Goal: Information Seeking & Learning: Learn about a topic

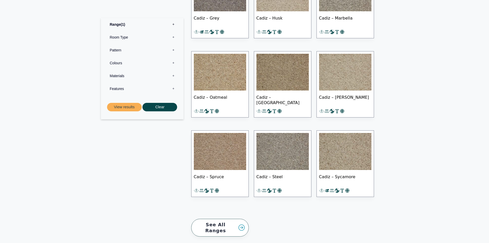
scroll to position [359, 0]
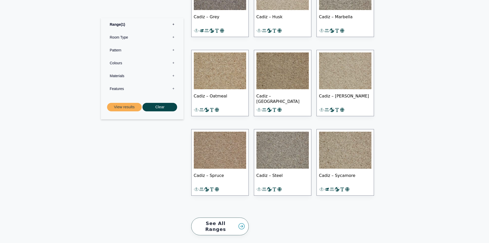
click at [273, 156] on img at bounding box center [282, 149] width 52 height 37
click at [339, 69] on img at bounding box center [345, 70] width 52 height 37
